Goal: Task Accomplishment & Management: Manage account settings

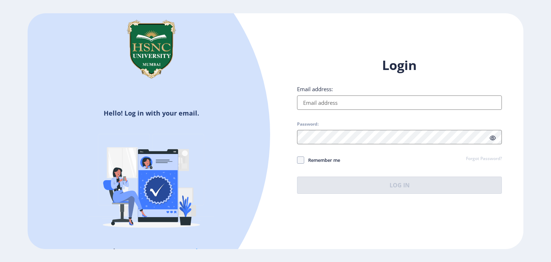
click at [346, 105] on input "Email address:" at bounding box center [399, 102] width 205 height 14
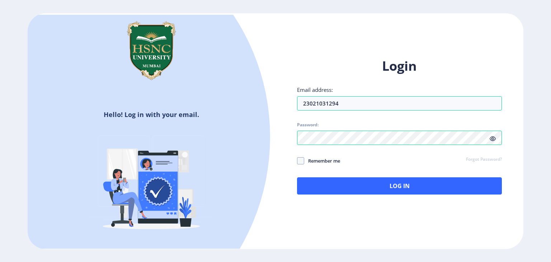
click at [494, 140] on icon at bounding box center [493, 138] width 6 height 5
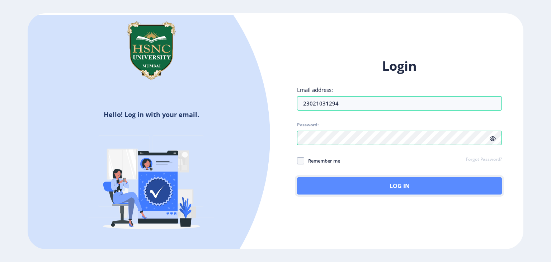
click at [308, 183] on button "Log In" at bounding box center [399, 185] width 205 height 17
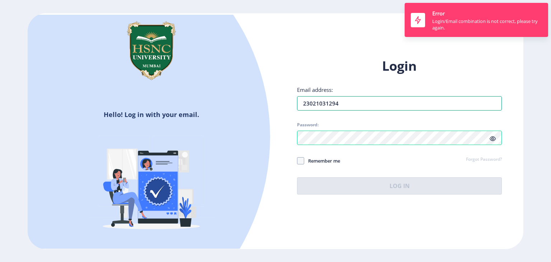
drag, startPoint x: 368, startPoint y: 102, endPoint x: 274, endPoint y: 110, distance: 94.0
click at [274, 110] on div "Hello! Log in with your email. Don't have an account? Register Login Email addr…" at bounding box center [276, 131] width 496 height 236
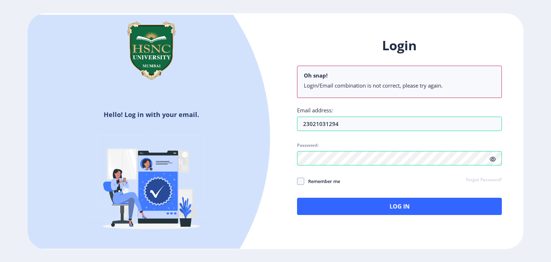
click at [332, 76] on div "Login Oh snap! Login/Email combination is not correct, please try again. Email …" at bounding box center [399, 126] width 205 height 178
click at [359, 129] on input "23021031294" at bounding box center [399, 124] width 205 height 14
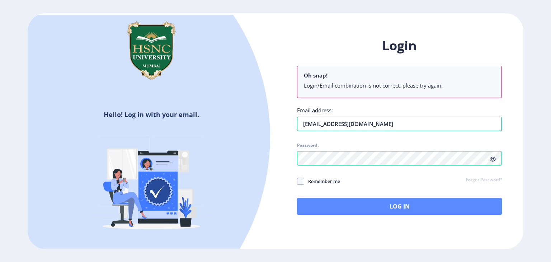
type input "[EMAIL_ADDRESS][DOMAIN_NAME]"
click at [362, 204] on button "Log In" at bounding box center [399, 206] width 205 height 17
click at [313, 204] on button "Log In" at bounding box center [399, 206] width 205 height 17
